Goal: Task Accomplishment & Management: Use online tool/utility

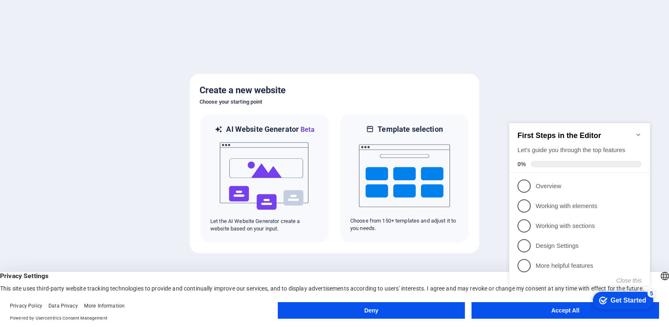
click at [493, 315] on button "Accept All" at bounding box center [566, 310] width 188 height 17
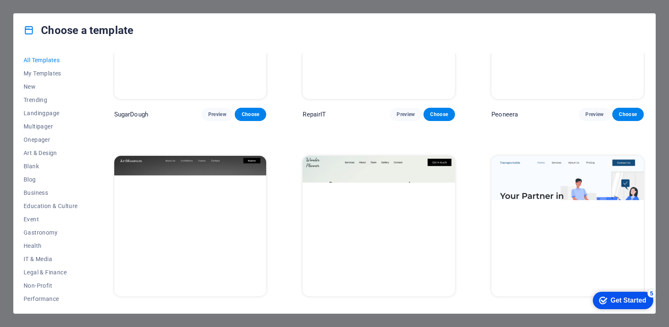
scroll to position [97, 0]
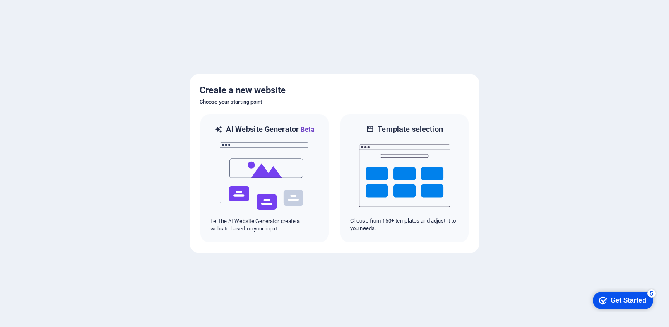
click at [630, 300] on div "Get Started" at bounding box center [629, 300] width 36 height 7
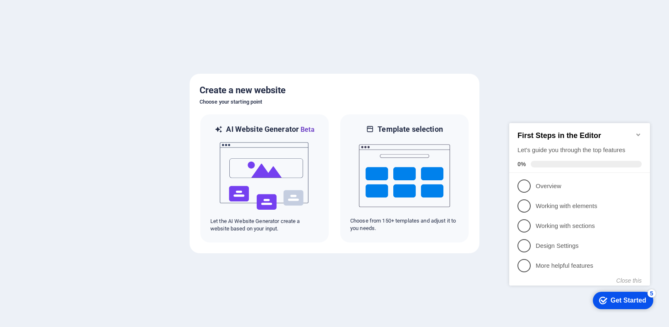
click at [638, 134] on h2 "First Steps in the Editor" at bounding box center [580, 135] width 124 height 9
click at [638, 133] on icon "Minimize checklist" at bounding box center [639, 134] width 7 height 7
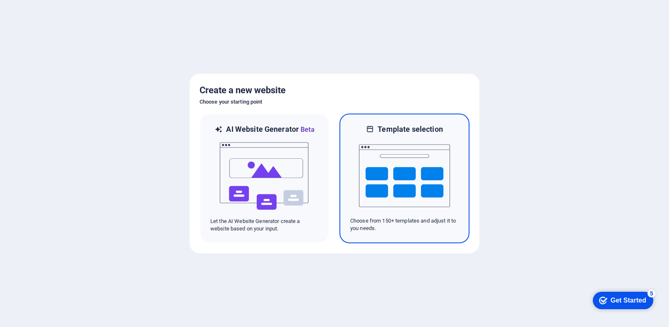
click at [403, 155] on img at bounding box center [404, 175] width 91 height 83
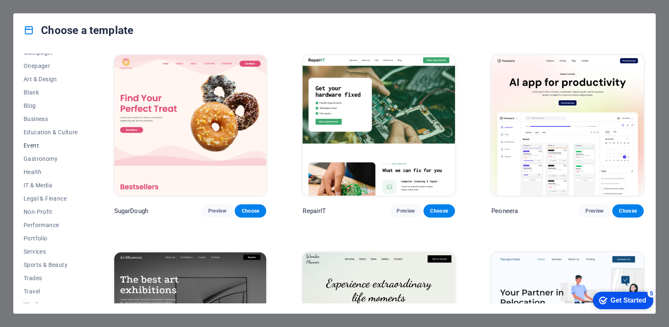
scroll to position [81, 0]
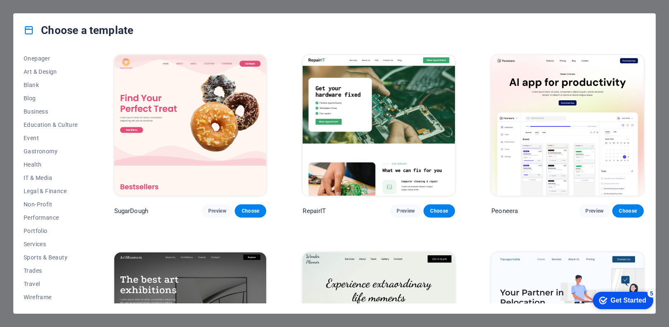
click at [324, 18] on div "Choose a template" at bounding box center [335, 30] width 642 height 33
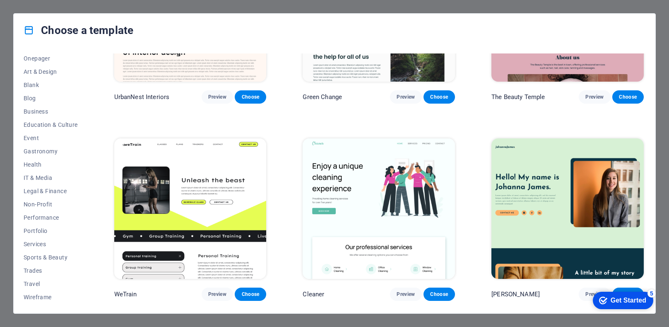
scroll to position [1747, 0]
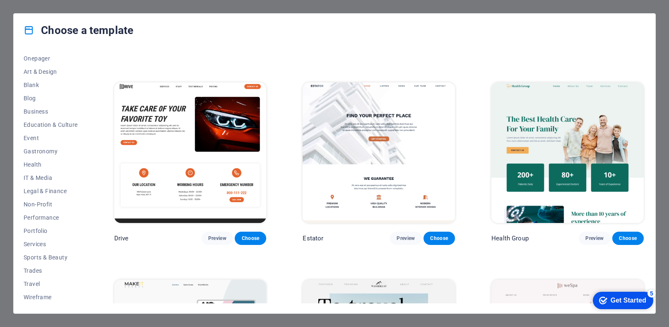
click at [660, 135] on div "Choose a template All Templates My Templates New Trending Landingpage Multipage…" at bounding box center [334, 163] width 669 height 327
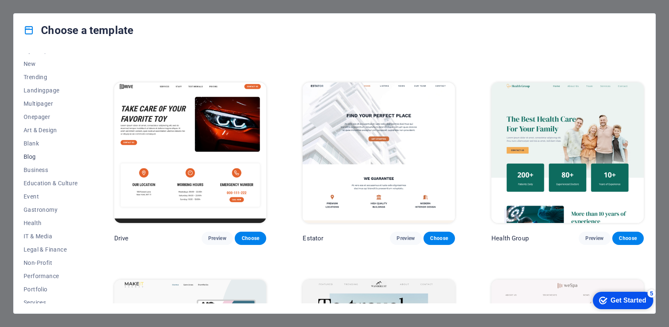
scroll to position [0, 0]
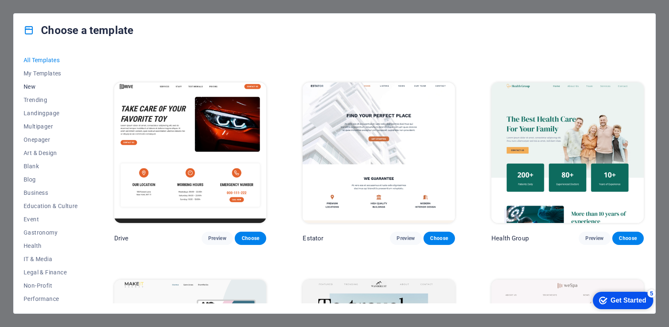
click at [29, 86] on span "New" at bounding box center [51, 86] width 54 height 7
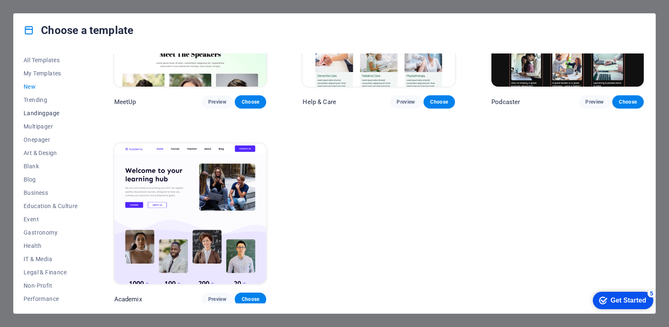
click at [46, 111] on span "Landingpage" at bounding box center [51, 113] width 54 height 7
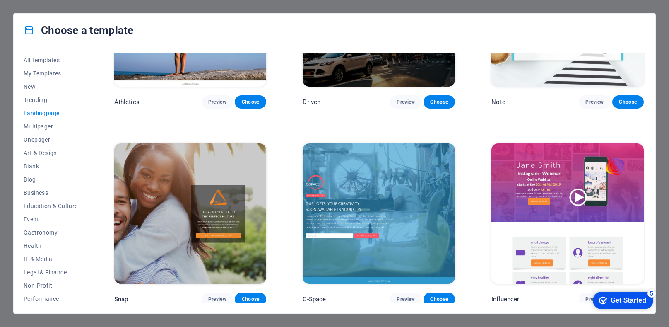
scroll to position [1486, 0]
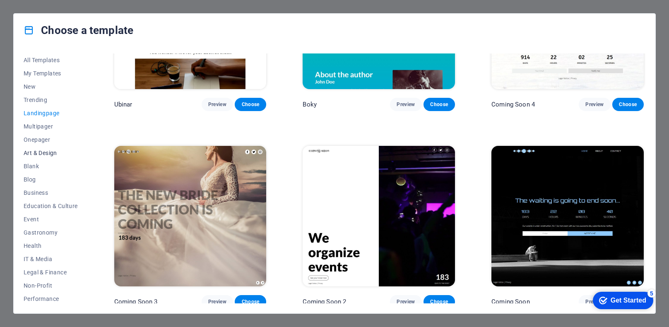
click at [50, 152] on span "Art & Design" at bounding box center [51, 153] width 54 height 7
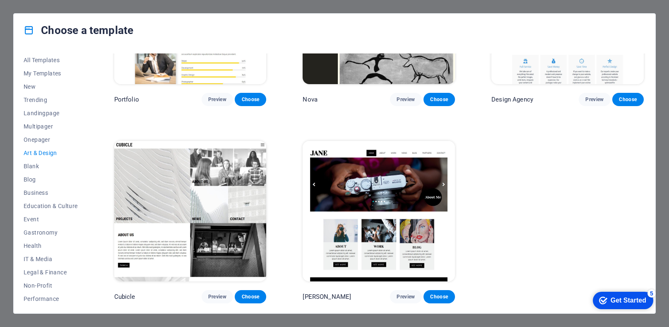
scroll to position [700, 0]
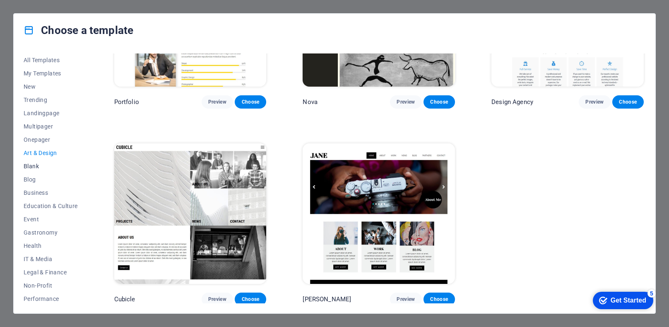
click at [43, 171] on button "Blank" at bounding box center [51, 165] width 54 height 13
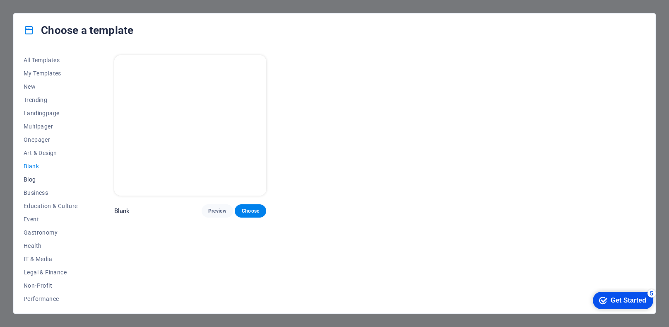
click at [38, 181] on span "Blog" at bounding box center [51, 179] width 54 height 7
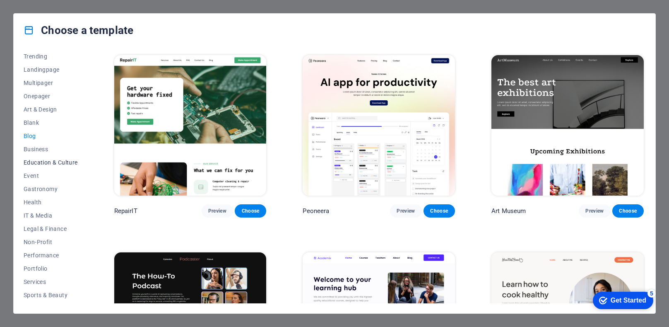
scroll to position [44, 0]
click at [43, 189] on span "Gastronomy" at bounding box center [51, 188] width 54 height 7
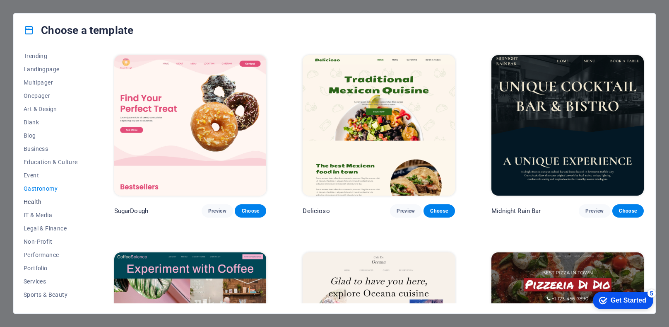
click at [41, 205] on button "Health" at bounding box center [51, 201] width 54 height 13
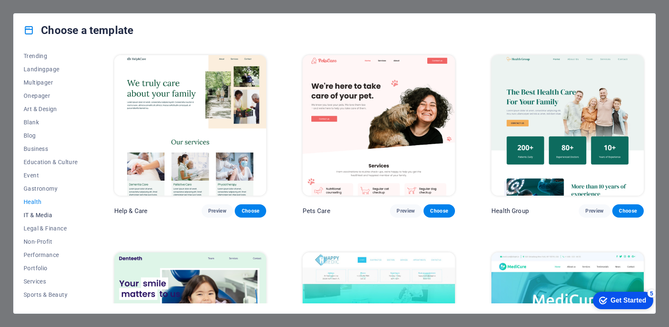
click at [43, 210] on button "IT & Media" at bounding box center [51, 214] width 54 height 13
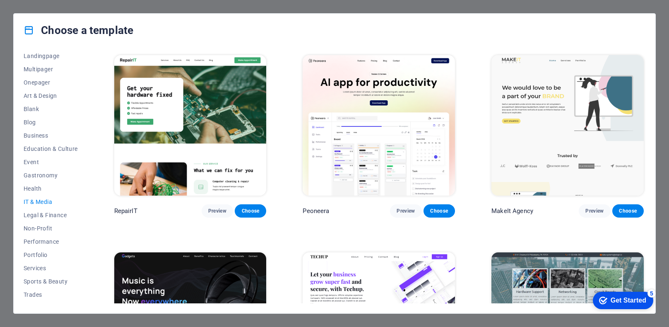
scroll to position [81, 0]
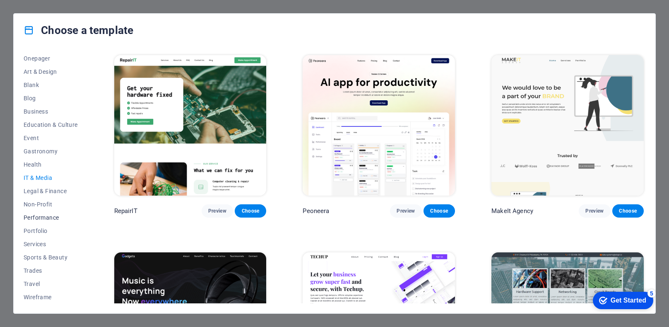
click at [55, 220] on button "Performance" at bounding box center [51, 217] width 54 height 13
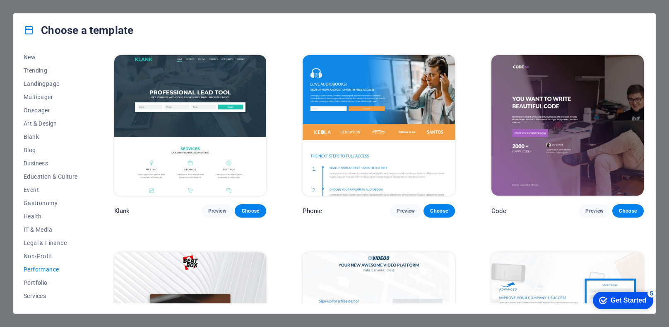
scroll to position [0, 0]
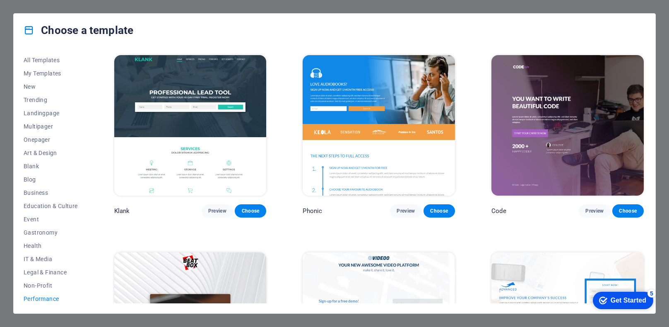
click at [105, 8] on div "Choose a template All Templates My Templates New Trending Landingpage Multipage…" at bounding box center [334, 163] width 669 height 327
click at [648, 300] on div "checkmark Get Started 5" at bounding box center [623, 300] width 60 height 17
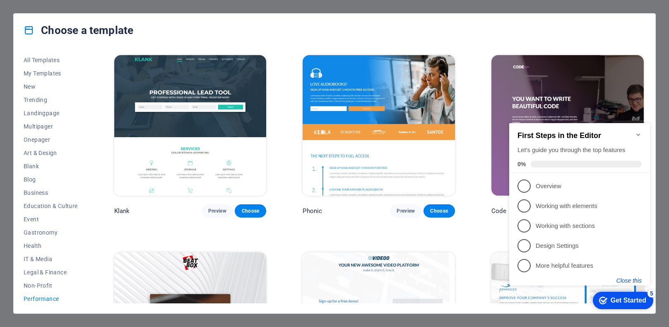
click at [627, 280] on button "Close this" at bounding box center [629, 280] width 25 height 7
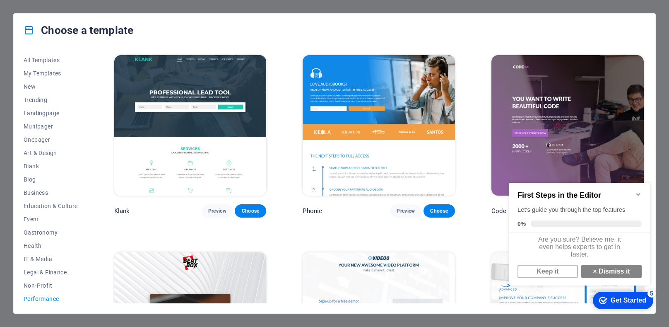
click div "checkmark Get Started 5 First Steps in the Editor Let's guide you through the t…"
click at [628, 300] on div "Get Started" at bounding box center [629, 300] width 36 height 7
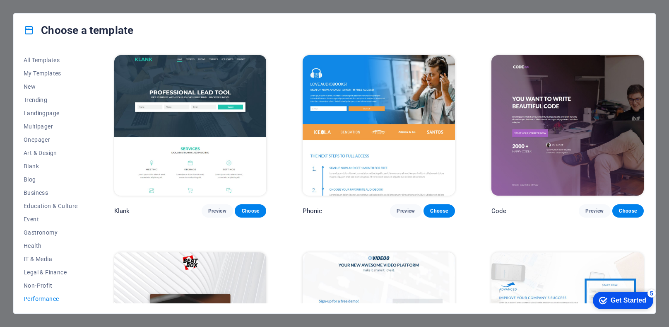
click at [647, 304] on div "Get Started" at bounding box center [629, 300] width 36 height 7
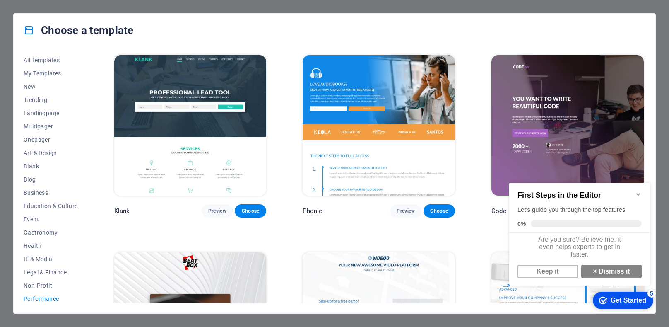
scroll to position [5, 0]
click at [614, 270] on link "× Dismiss it" at bounding box center [612, 271] width 60 height 13
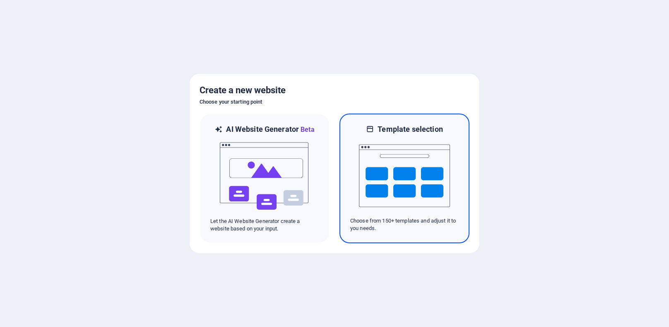
click at [420, 178] on img at bounding box center [404, 175] width 91 height 83
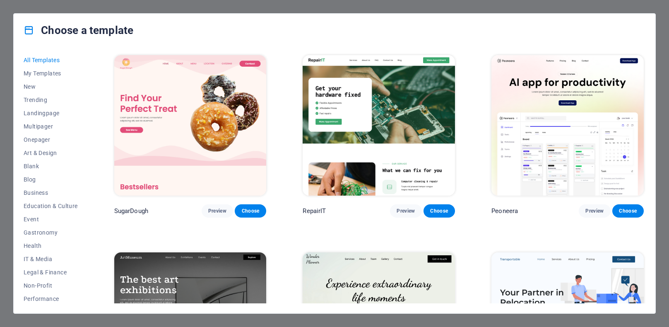
drag, startPoint x: 283, startPoint y: 27, endPoint x: 290, endPoint y: 29, distance: 7.3
click at [283, 28] on div "Choose a template" at bounding box center [335, 30] width 642 height 33
drag, startPoint x: 96, startPoint y: 22, endPoint x: 152, endPoint y: 52, distance: 63.8
click at [136, 54] on div "Choose a template All Templates My Templates New Trending Landingpage Multipage…" at bounding box center [334, 163] width 643 height 300
click at [202, 36] on div "Choose a template" at bounding box center [335, 30] width 642 height 33
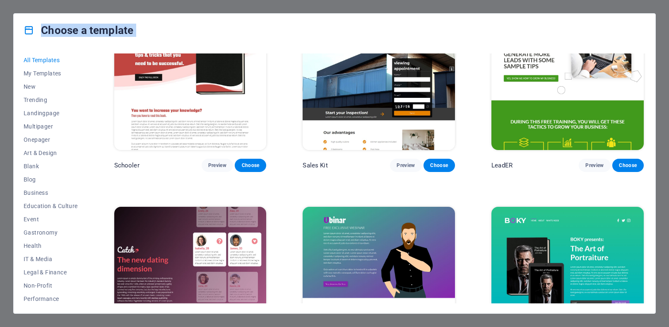
scroll to position [10529, 0]
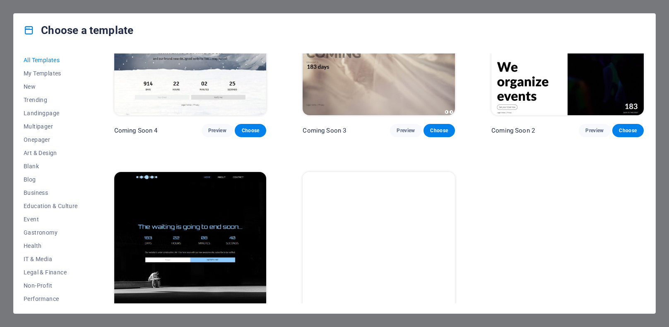
drag, startPoint x: 631, startPoint y: 204, endPoint x: 609, endPoint y: 257, distance: 57.6
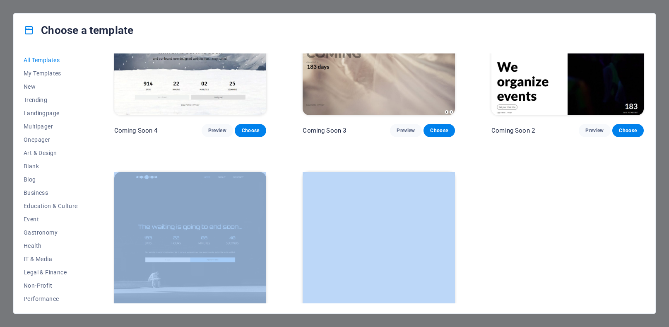
drag, startPoint x: 646, startPoint y: 301, endPoint x: 630, endPoint y: 193, distance: 108.5
click at [636, 169] on div "All Templates My Templates New Trending Landingpage Multipager Onepager Art & D…" at bounding box center [335, 180] width 642 height 266
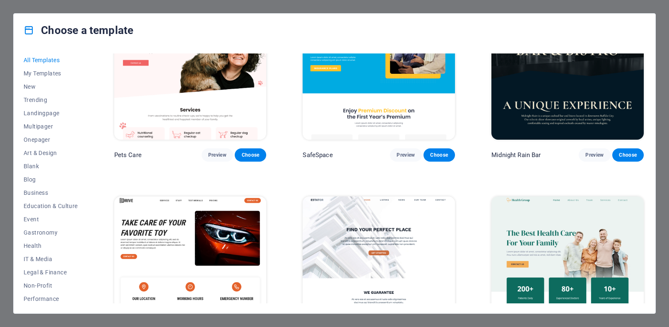
scroll to position [0, 0]
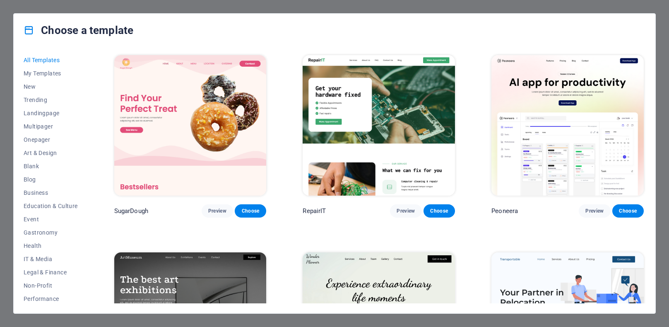
click at [193, 34] on div "Choose a template" at bounding box center [335, 30] width 642 height 33
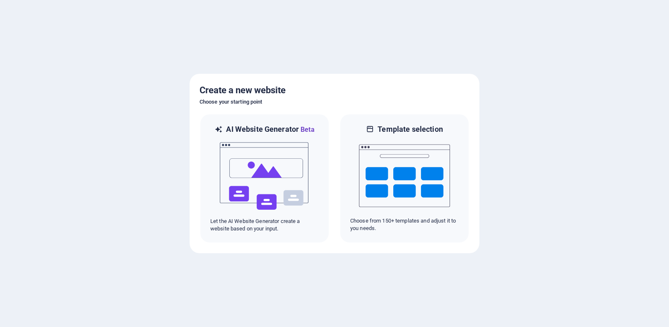
click at [492, 179] on div at bounding box center [334, 163] width 669 height 327
drag, startPoint x: 269, startPoint y: 99, endPoint x: 214, endPoint y: 101, distance: 55.6
click at [213, 101] on h6 "Choose your starting point" at bounding box center [335, 102] width 270 height 10
click at [383, 89] on h5 "Create a new website" at bounding box center [335, 90] width 270 height 13
click at [462, 89] on h5 "Create a new website" at bounding box center [335, 90] width 270 height 13
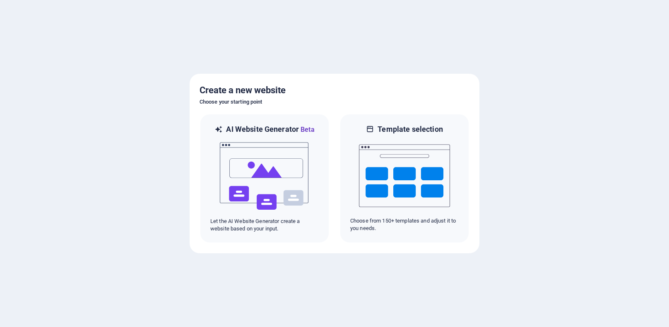
click at [407, 51] on div at bounding box center [334, 163] width 669 height 327
